Goal: Task Accomplishment & Management: Complete application form

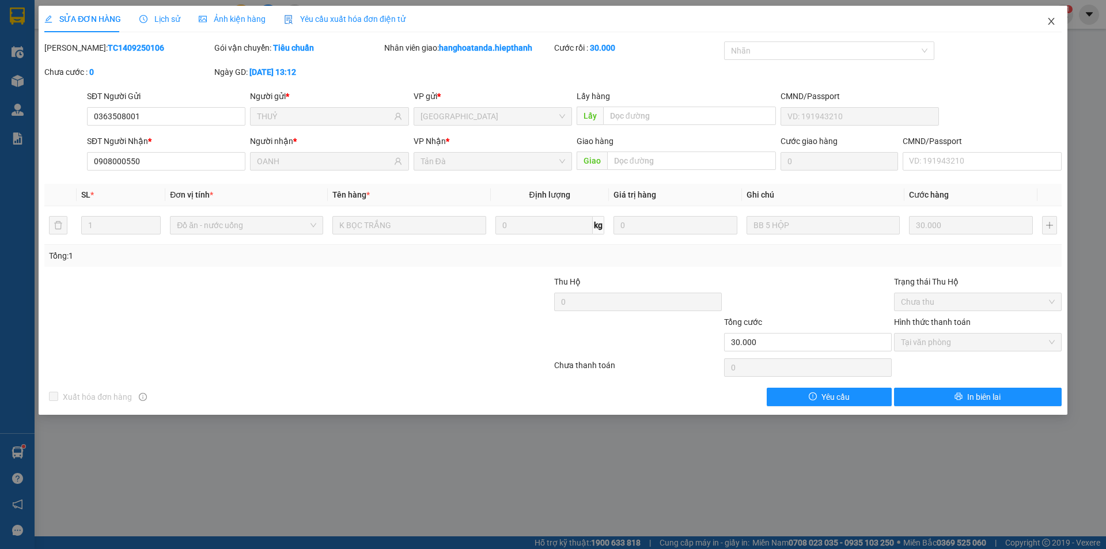
click at [1051, 20] on icon "close" at bounding box center [1051, 21] width 9 height 9
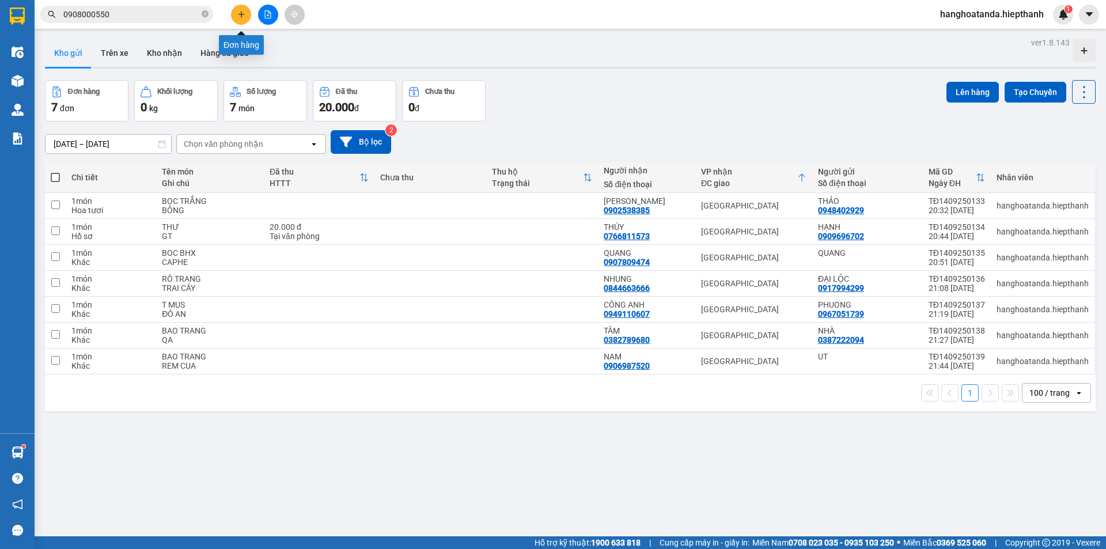
click at [242, 12] on icon "plus" at bounding box center [241, 14] width 8 height 8
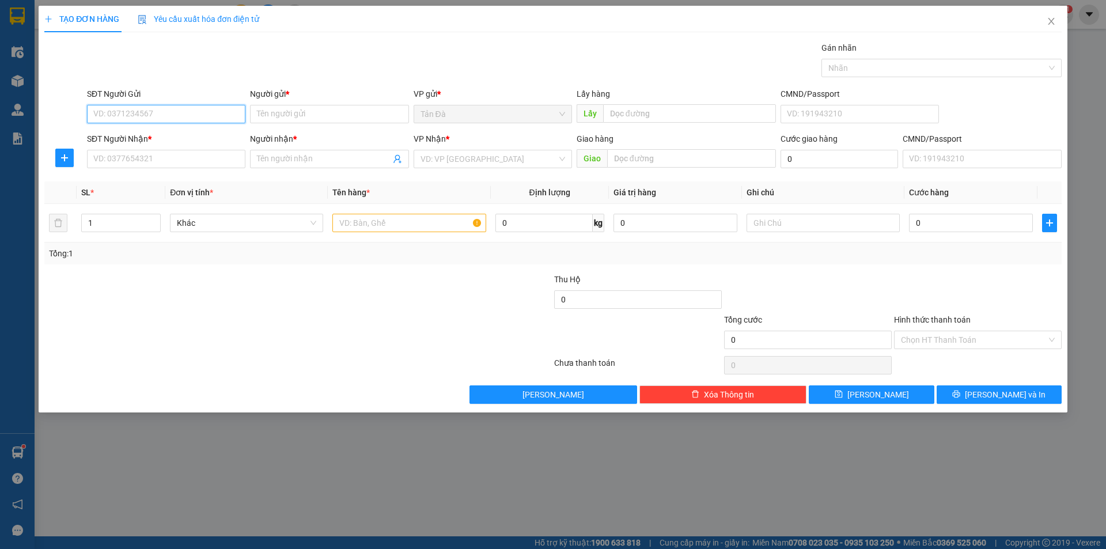
click at [162, 115] on input "SĐT Người Gửi" at bounding box center [166, 114] width 158 height 18
type input "0582377102"
click at [301, 115] on input "Người gửi *" at bounding box center [329, 114] width 158 height 18
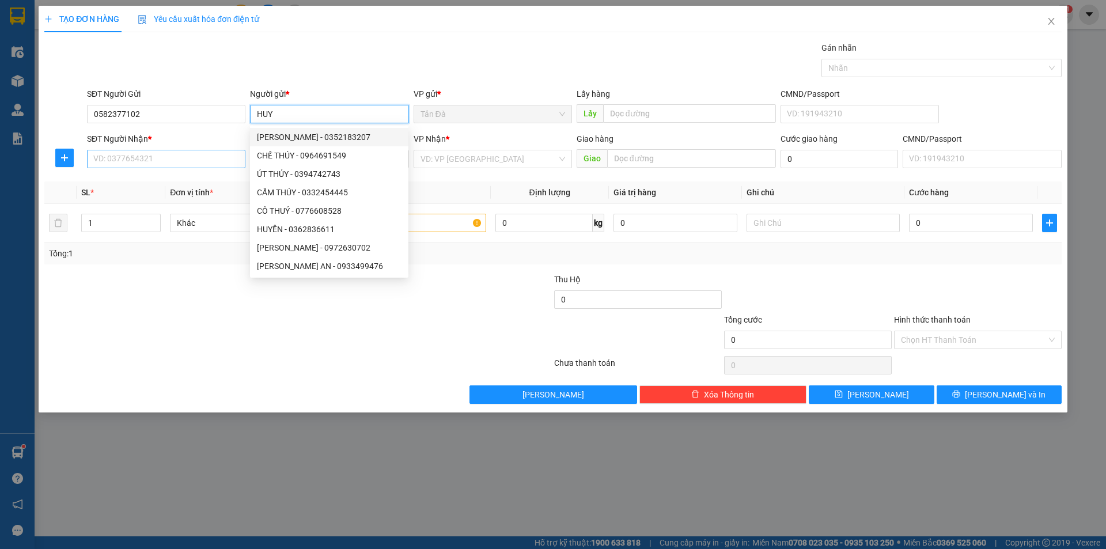
type input "HUY"
click at [157, 161] on input "SĐT Người Nhận *" at bounding box center [166, 159] width 158 height 18
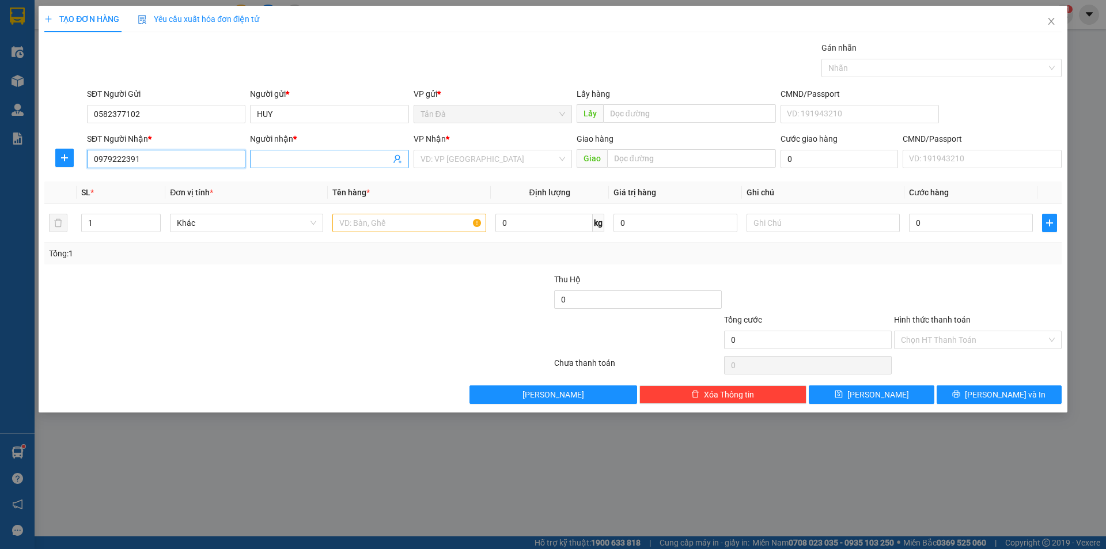
type input "0979222391"
click at [284, 160] on input "Người nhận *" at bounding box center [323, 159] width 133 height 13
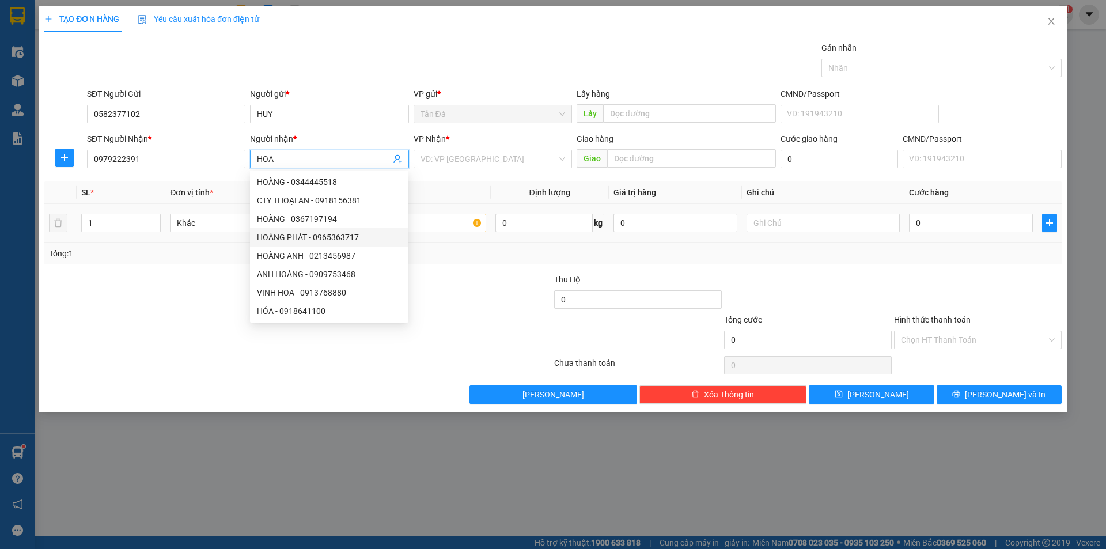
type input "HOA"
click at [417, 224] on input "text" at bounding box center [408, 223] width 153 height 18
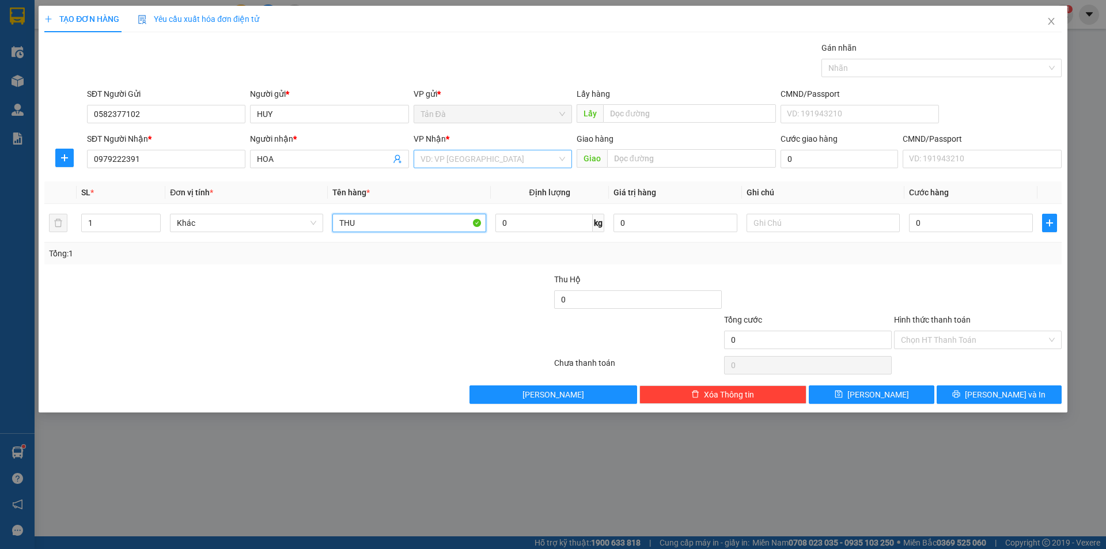
type input "THU"
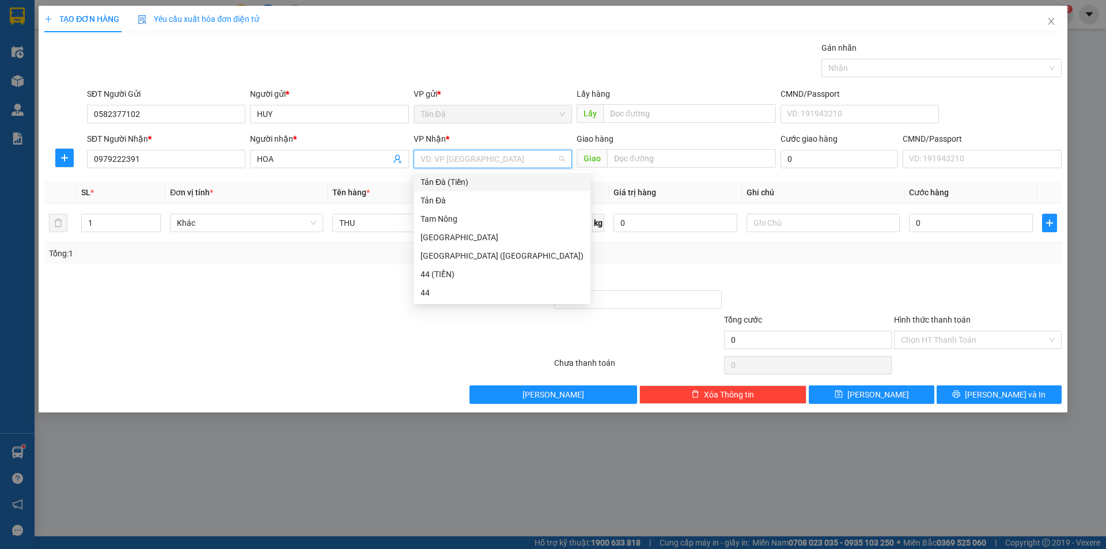
click at [478, 160] on input "search" at bounding box center [489, 158] width 137 height 17
click at [451, 215] on div "Tam Nông" at bounding box center [502, 219] width 163 height 13
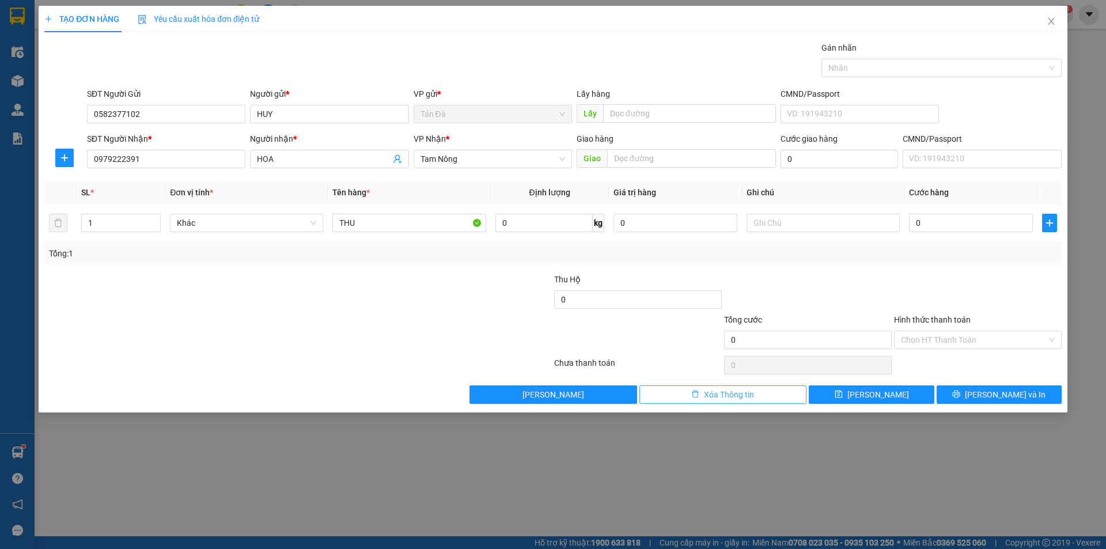
click at [717, 392] on span "Xóa Thông tin" at bounding box center [729, 394] width 50 height 13
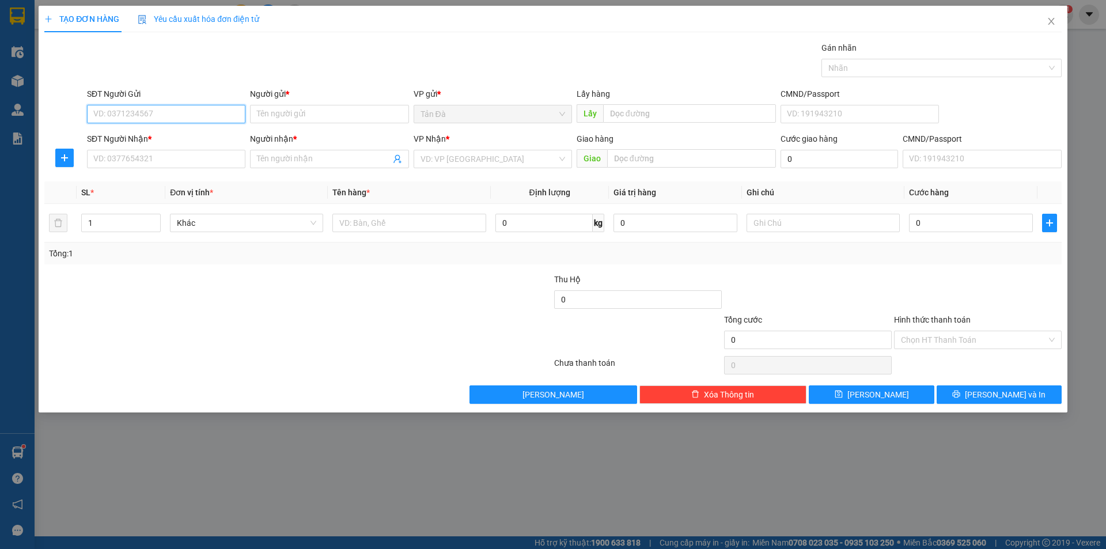
click at [171, 116] on input "SĐT Người Gửi" at bounding box center [166, 114] width 158 height 18
type input "0582377102"
click at [292, 113] on input "Người gửi *" at bounding box center [329, 114] width 158 height 18
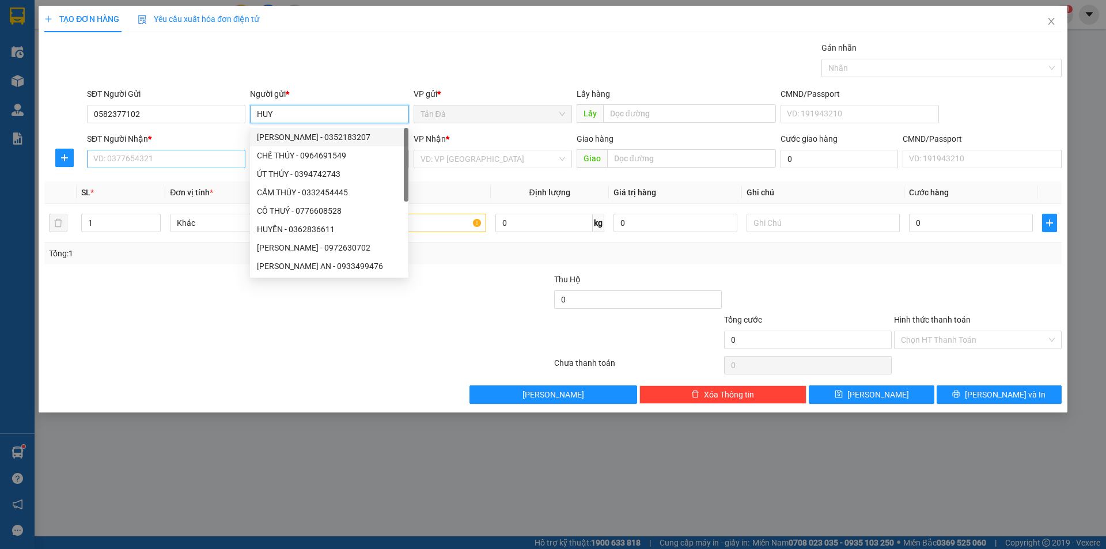
type input "HUY"
click at [157, 156] on input "SĐT Người Nhận *" at bounding box center [166, 159] width 158 height 18
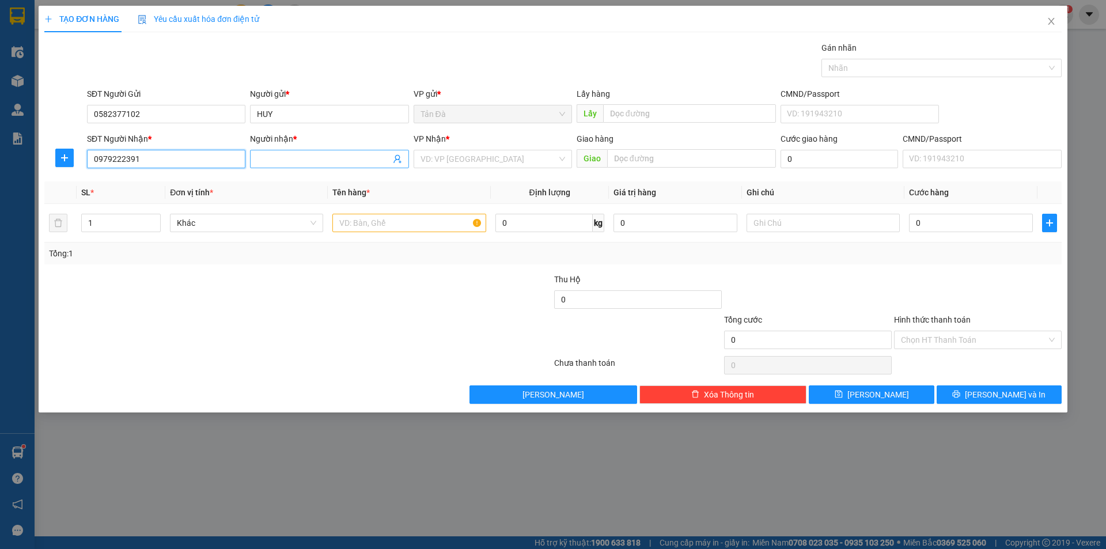
type input "0979222391"
click at [273, 159] on input "Người nhận *" at bounding box center [323, 159] width 133 height 13
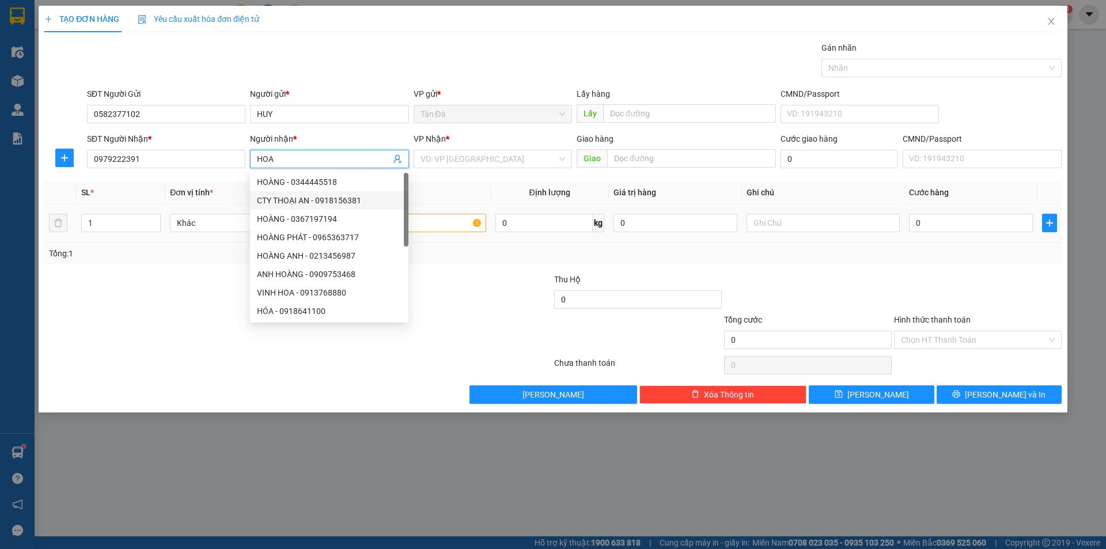
type input "HOA"
click at [412, 219] on input "text" at bounding box center [408, 223] width 153 height 18
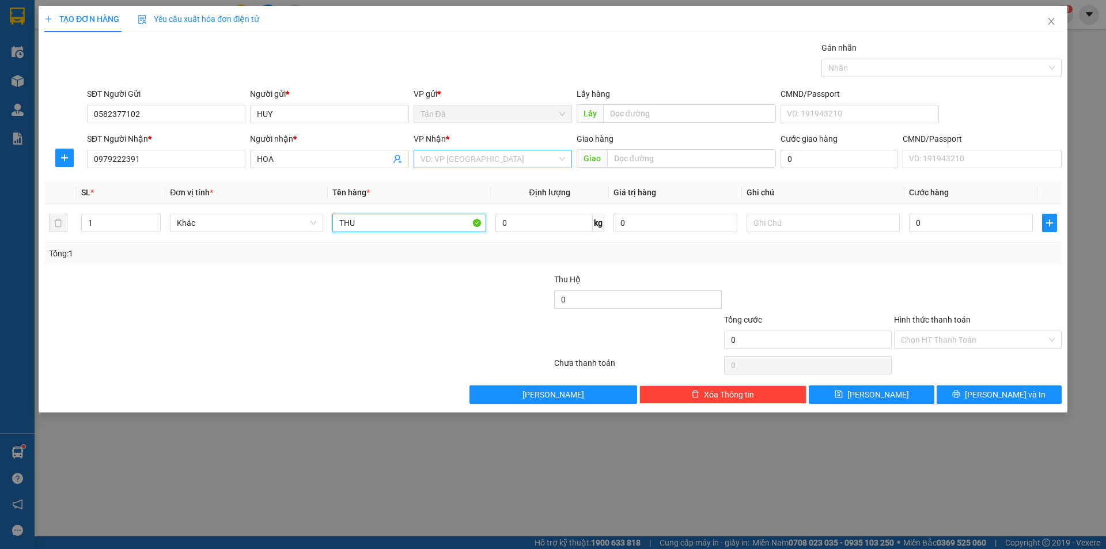
type input "THU"
click at [500, 161] on input "search" at bounding box center [489, 158] width 137 height 17
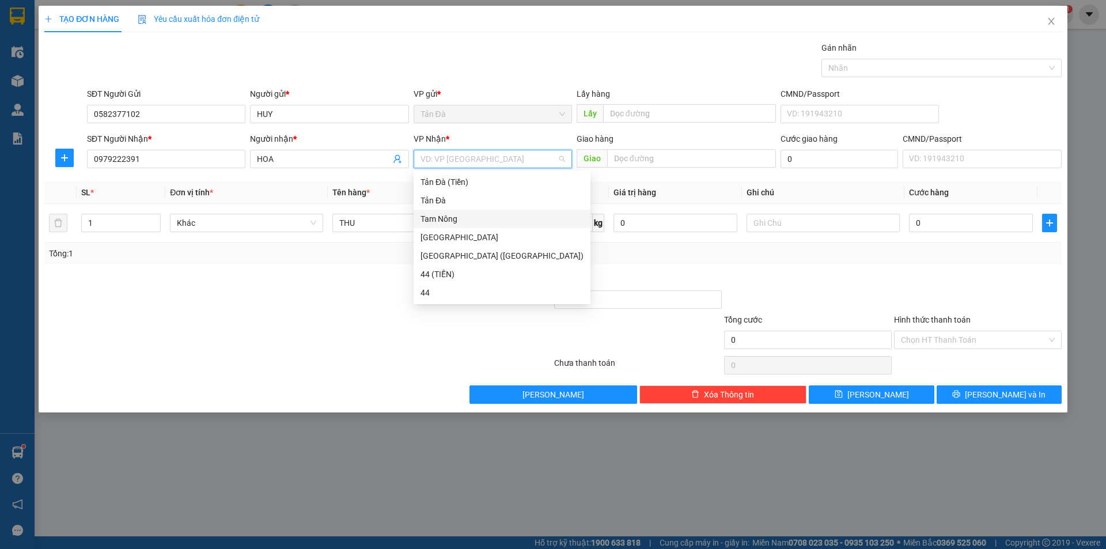
click at [452, 215] on div "Tam Nông" at bounding box center [502, 219] width 163 height 13
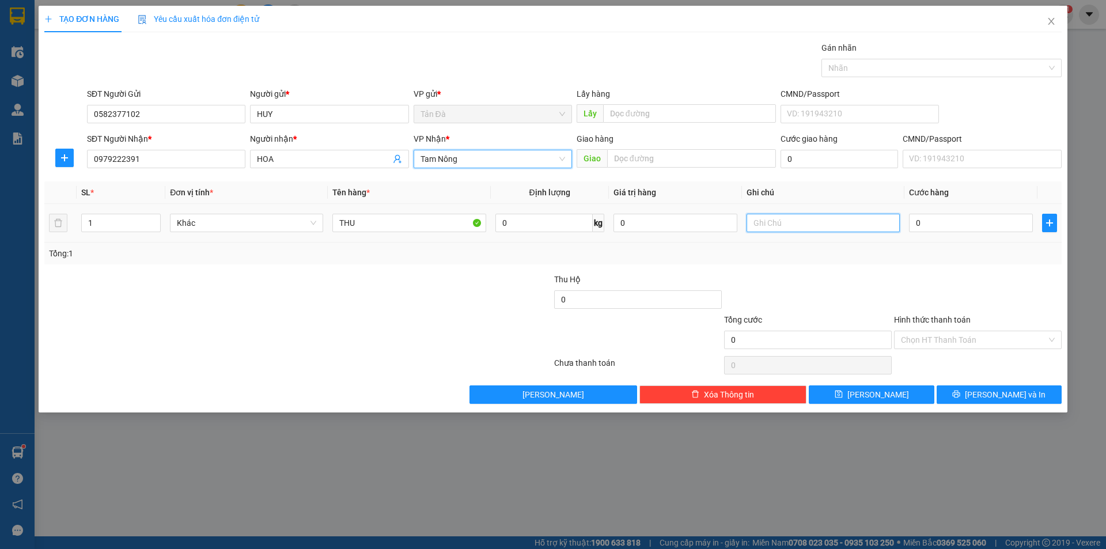
click at [775, 224] on input "text" at bounding box center [823, 223] width 153 height 18
type input "GT"
click at [917, 221] on input "0" at bounding box center [971, 223] width 124 height 18
type input "2"
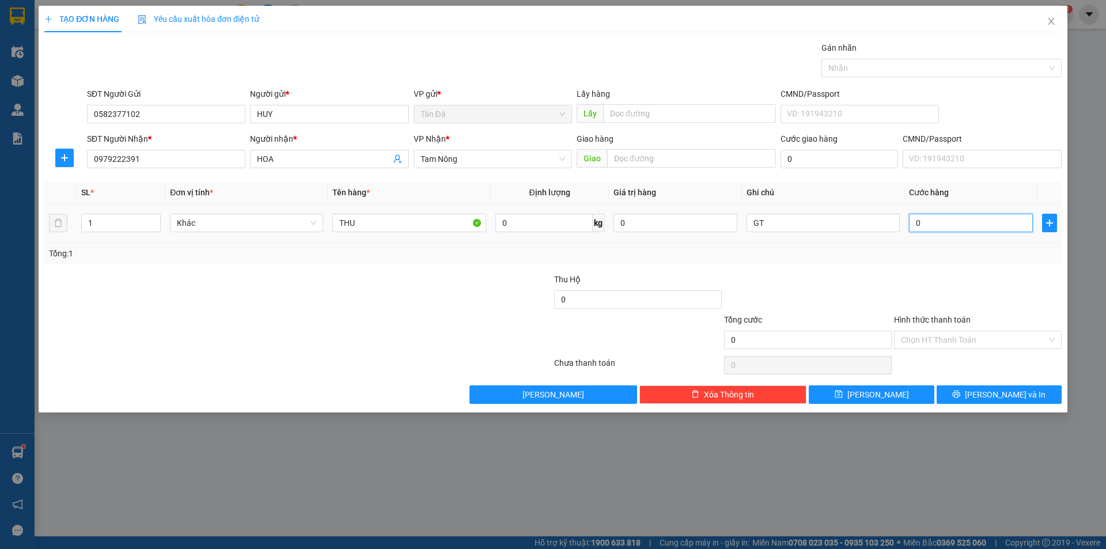
type input "2"
type input "20"
type input "200"
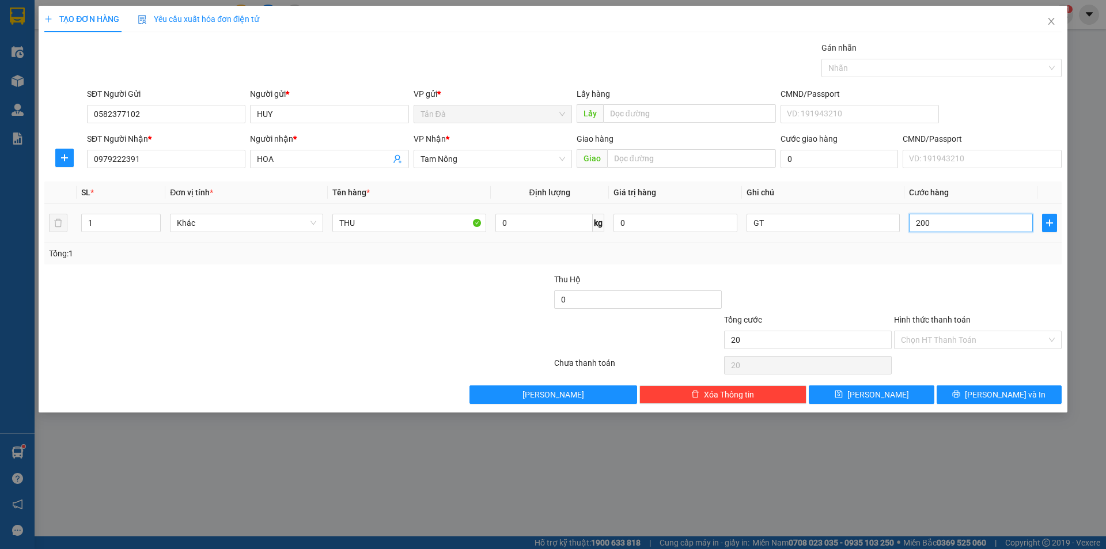
type input "200"
type input "2.000"
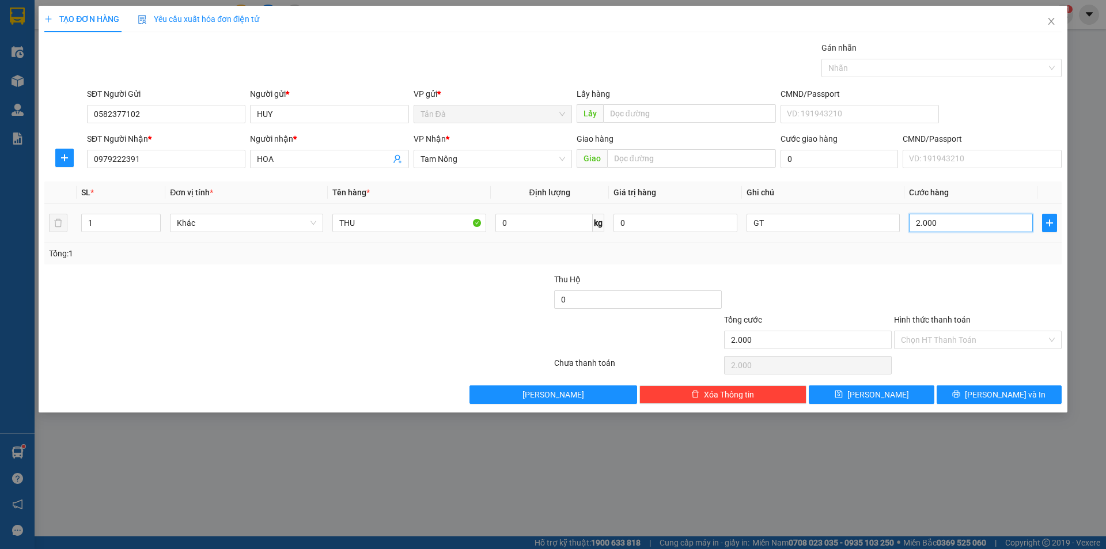
type input "20.000"
click at [938, 317] on label "Hình thức thanh toán" at bounding box center [932, 319] width 77 height 9
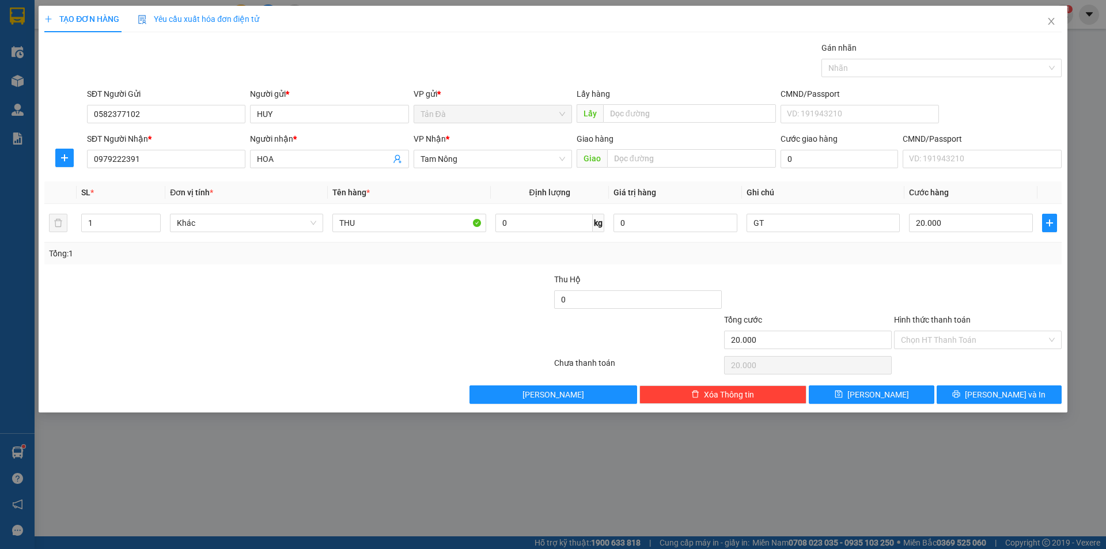
click at [938, 331] on input "Hình thức thanh toán" at bounding box center [974, 339] width 146 height 17
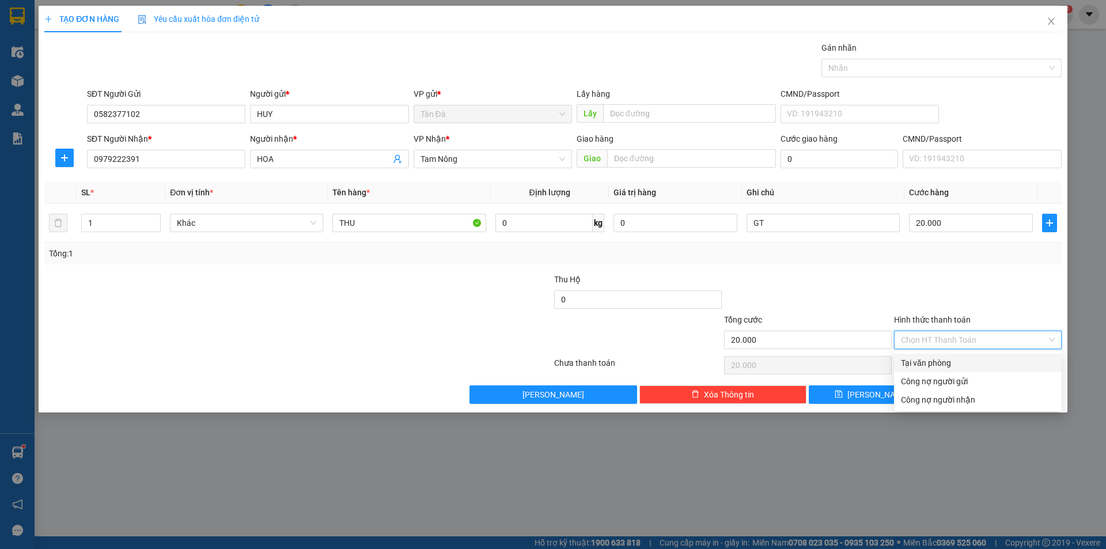
click at [942, 359] on div "Tại văn phòng" at bounding box center [978, 363] width 154 height 13
type input "0"
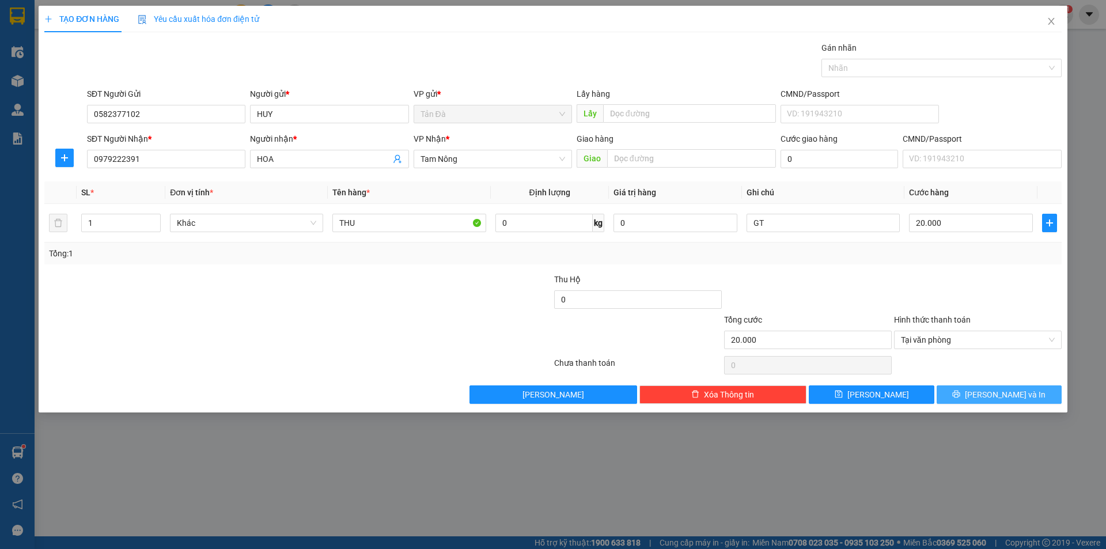
click at [960, 391] on icon "printer" at bounding box center [956, 394] width 8 height 8
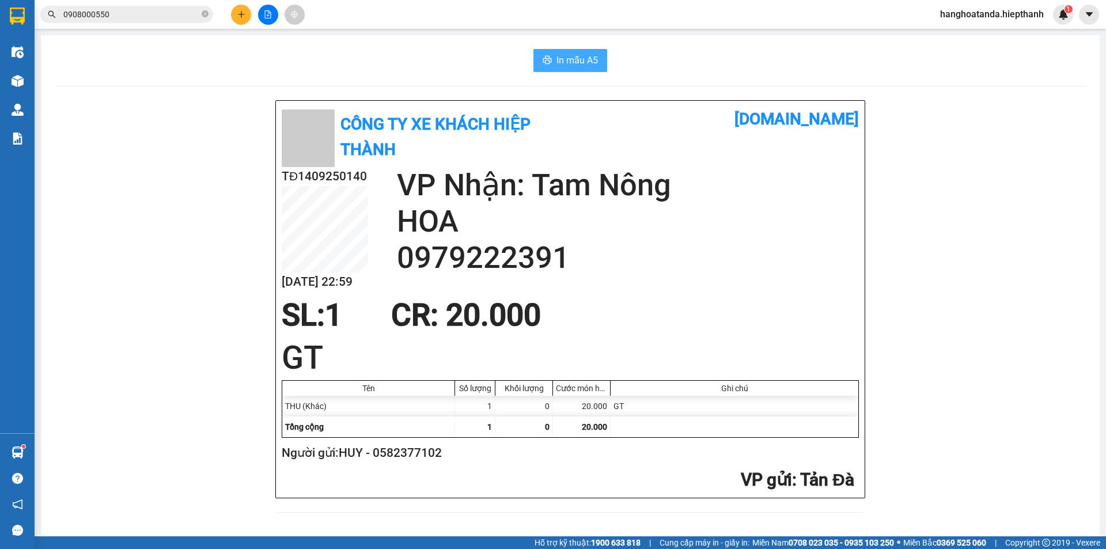
click at [567, 52] on button "In mẫu A5" at bounding box center [570, 60] width 74 height 23
